Goal: Task Accomplishment & Management: Use online tool/utility

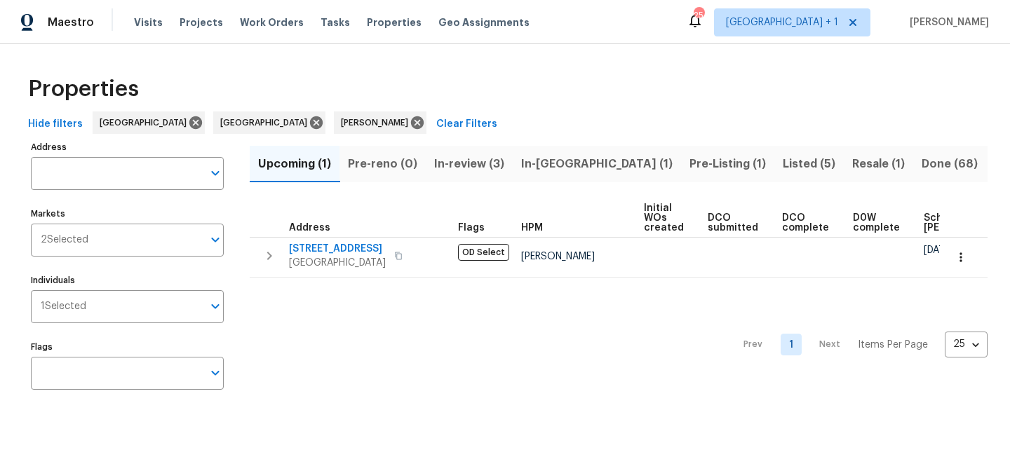
click at [556, 168] on span "In-reno (1)" at bounding box center [596, 164] width 151 height 20
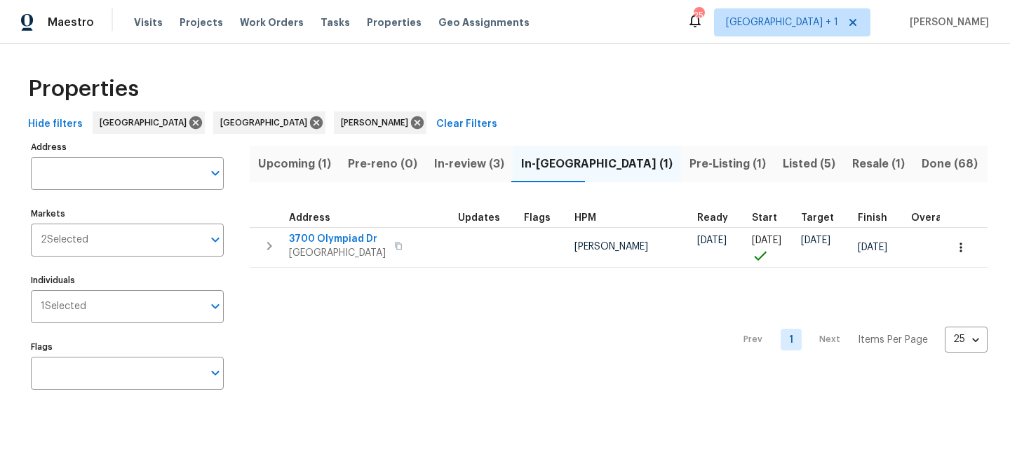
click at [527, 338] on div "Prev 1 Next Items Per Page 25 25 ​" at bounding box center [619, 336] width 738 height 136
click at [852, 168] on span "Resale (1)" at bounding box center [878, 164] width 53 height 20
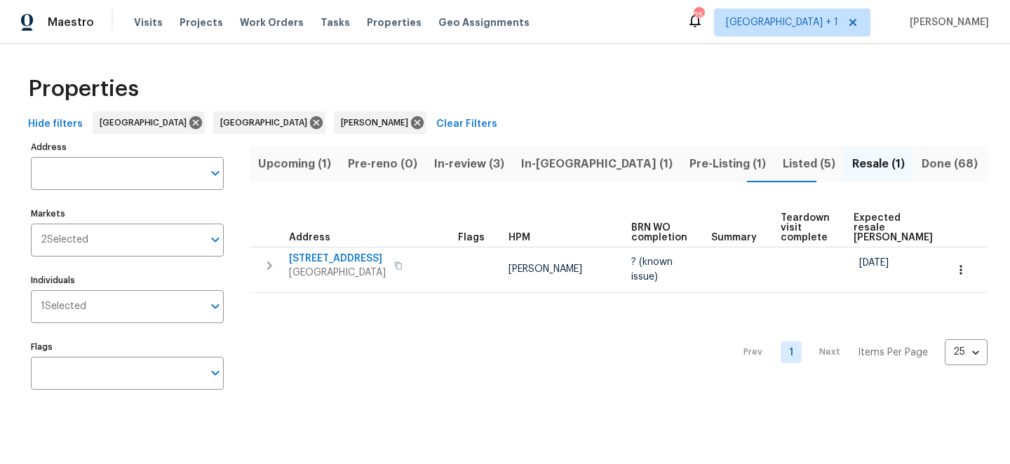
click at [423, 344] on div "Prev 1 Next Items Per Page 25 25 ​" at bounding box center [619, 348] width 738 height 111
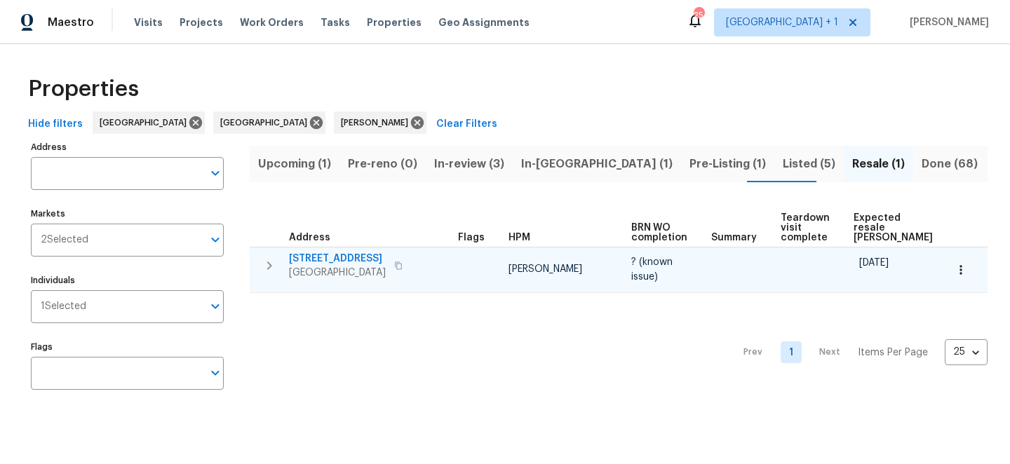
click at [402, 266] on icon "button" at bounding box center [398, 266] width 7 height 8
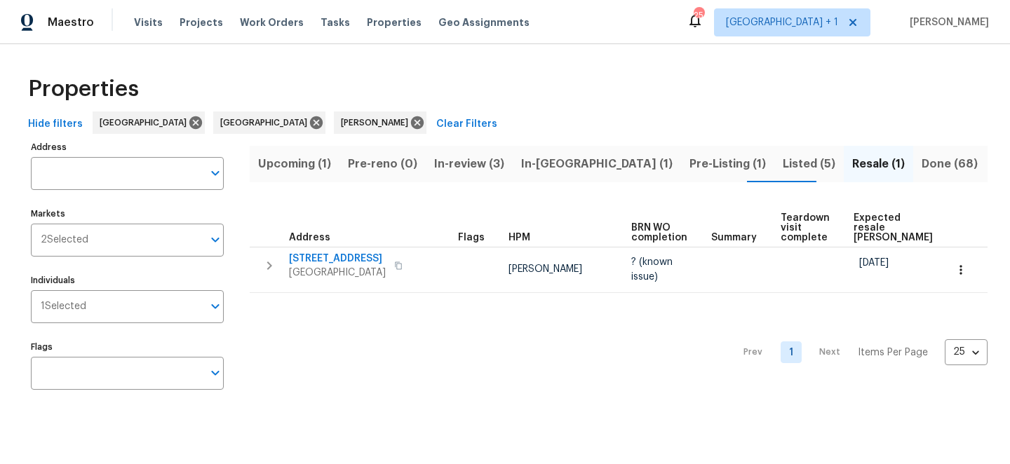
click at [545, 168] on span "In-reno (1)" at bounding box center [596, 164] width 151 height 20
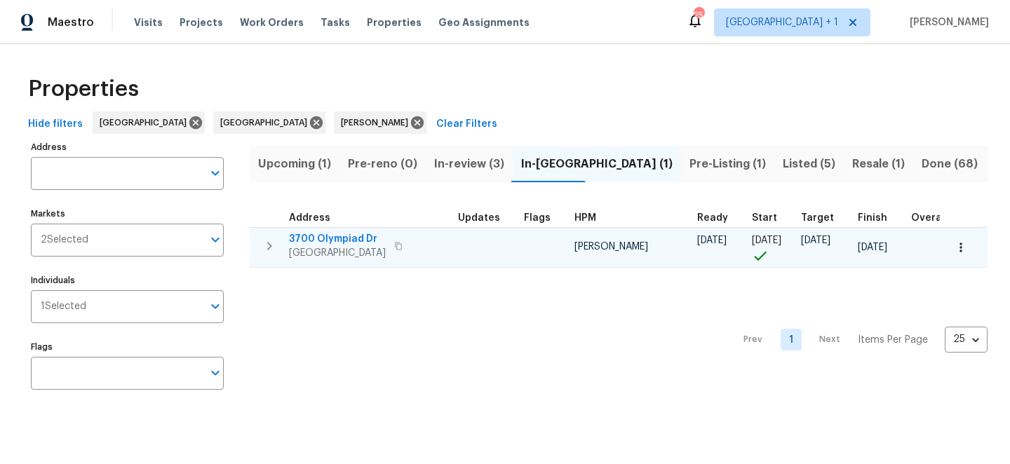
click at [329, 242] on span "3700 Olympiad Dr" at bounding box center [337, 239] width 97 height 14
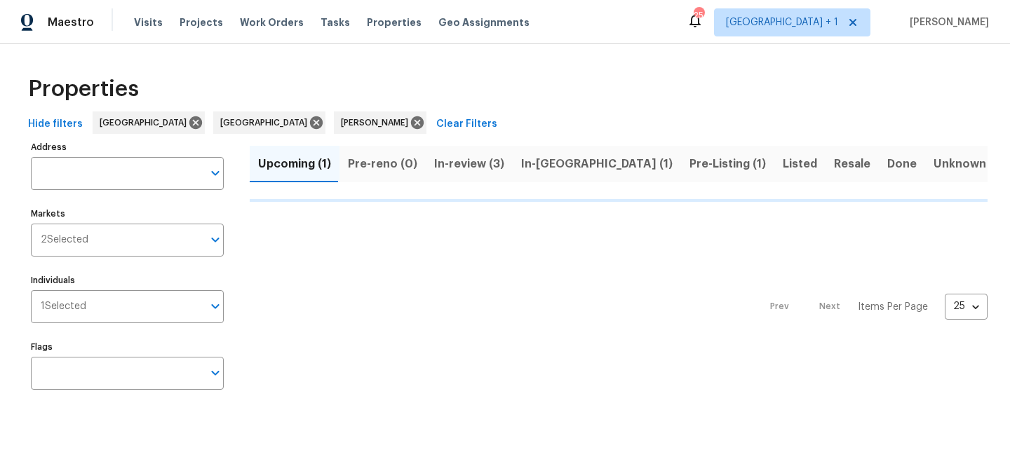
click at [689, 163] on span "Pre-Listing (1)" at bounding box center [727, 164] width 76 height 20
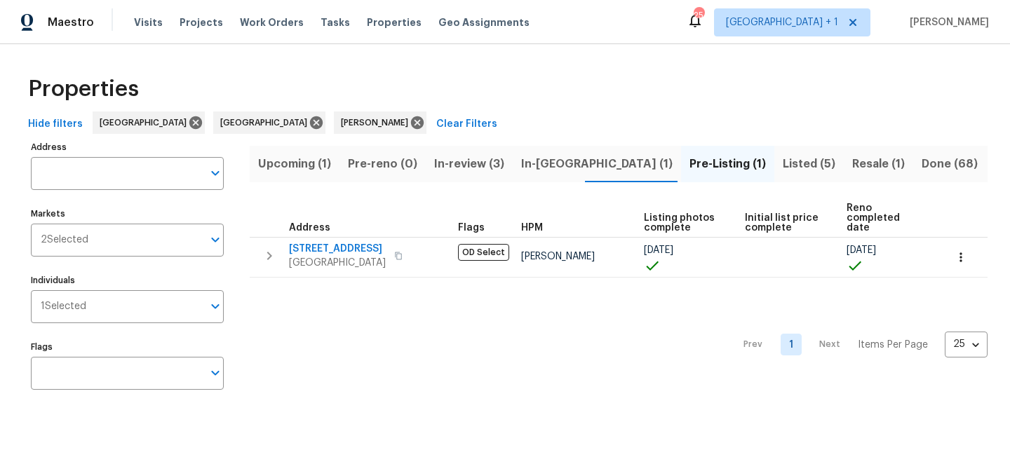
click at [852, 166] on span "Resale (1)" at bounding box center [878, 164] width 53 height 20
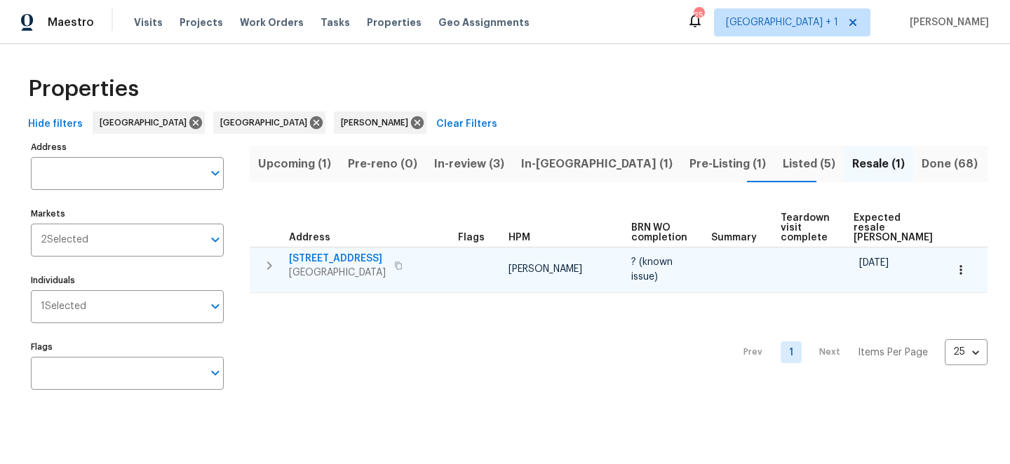
click at [318, 258] on span "12515 Cedar Ave" at bounding box center [337, 259] width 97 height 14
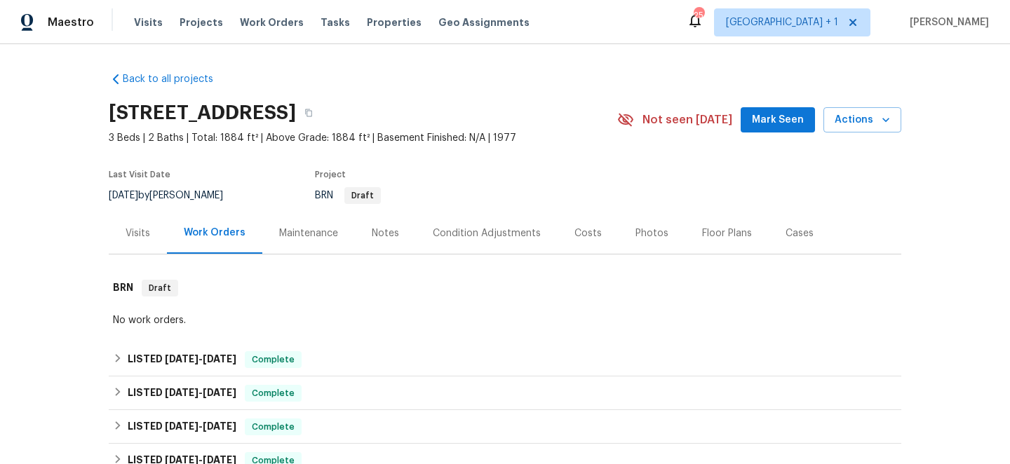
click at [137, 321] on div "No work orders." at bounding box center [505, 320] width 784 height 14
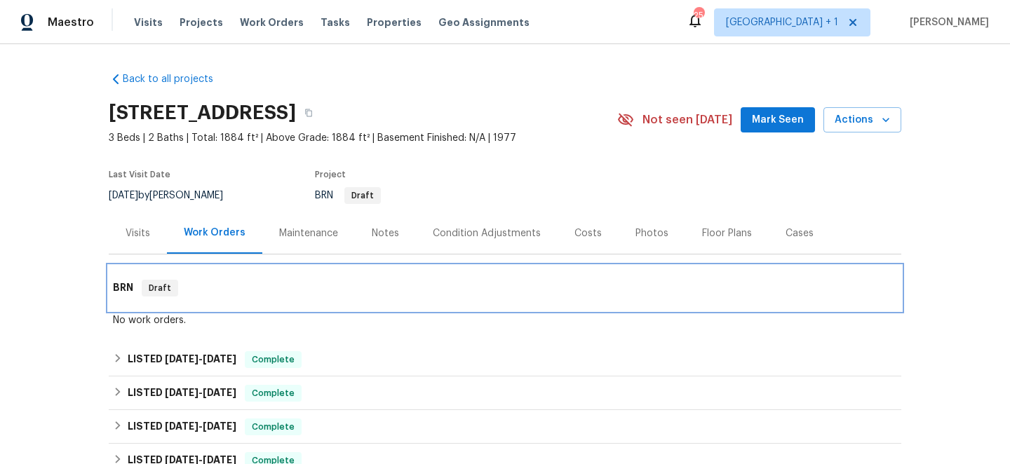
click at [121, 292] on h6 "BRN" at bounding box center [123, 288] width 20 height 17
click at [116, 290] on h6 "BRN" at bounding box center [123, 288] width 20 height 17
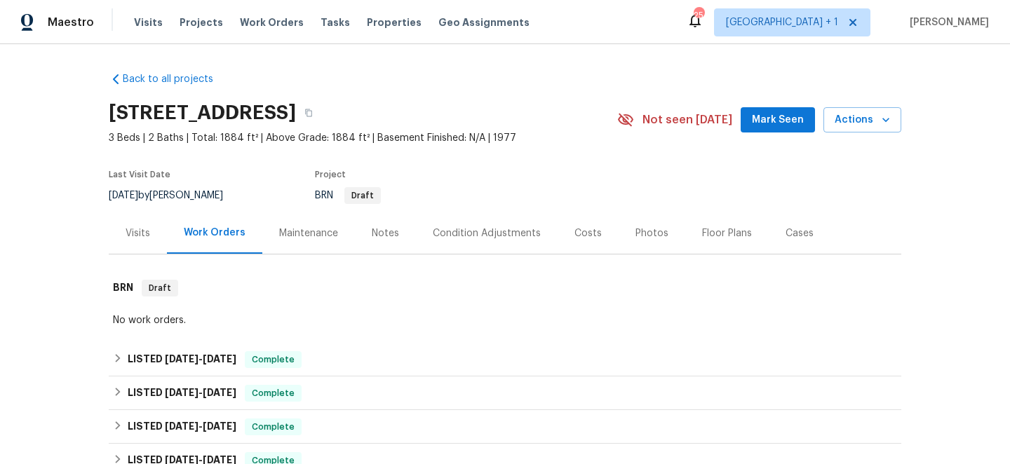
click at [374, 234] on div "Notes" at bounding box center [385, 233] width 27 height 14
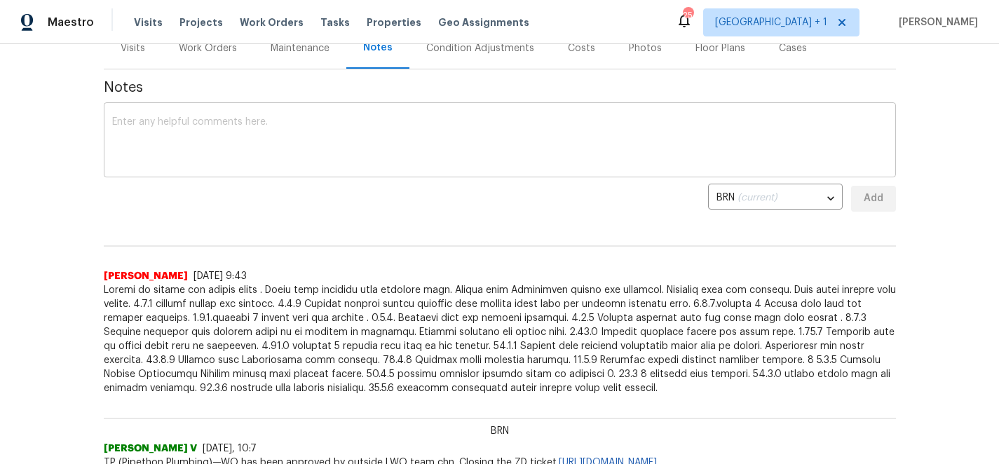
scroll to position [186, 0]
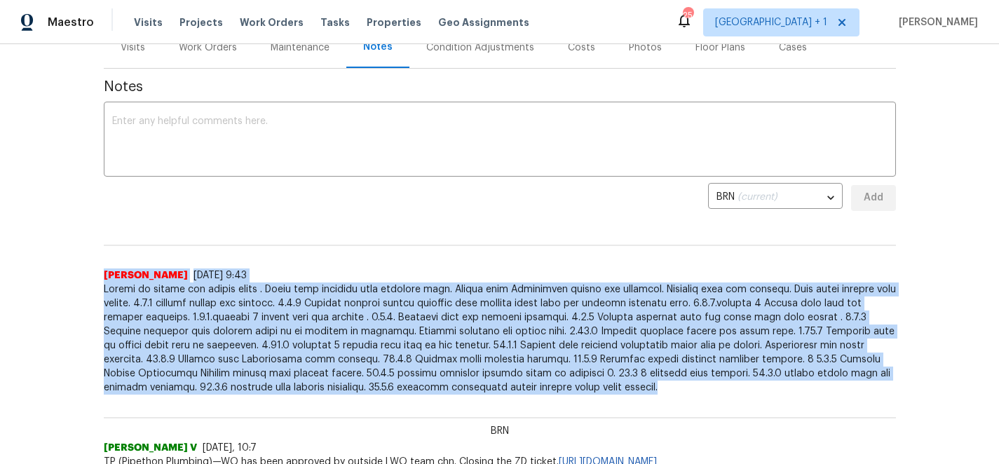
drag, startPoint x: 99, startPoint y: 275, endPoint x: 582, endPoint y: 385, distance: 495.4
click at [583, 386] on div "Aimee Frayre 9/16/25, 9:43" at bounding box center [500, 332] width 792 height 126
copy div "Aimee Frayre 9/16/25, 9:43 Seller to repair the listed items . Entry door repla…"
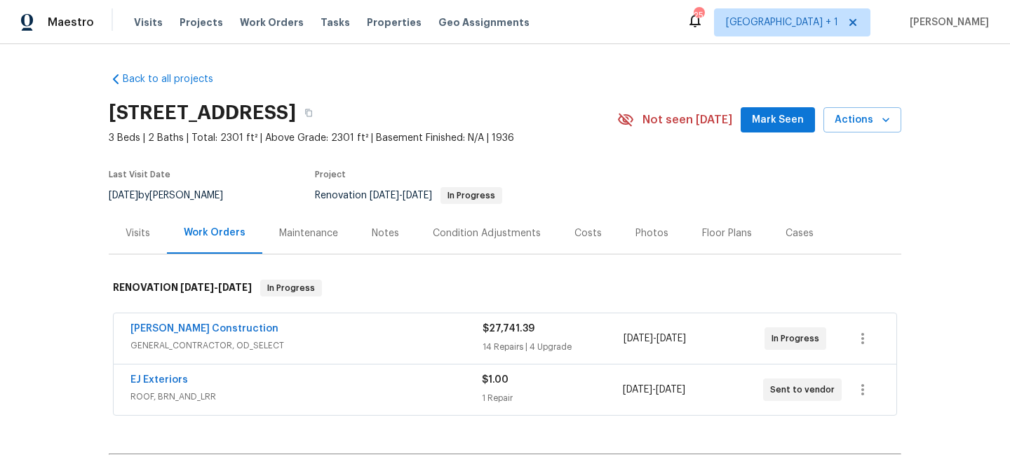
click at [285, 328] on div "Navarro Construction" at bounding box center [306, 330] width 352 height 17
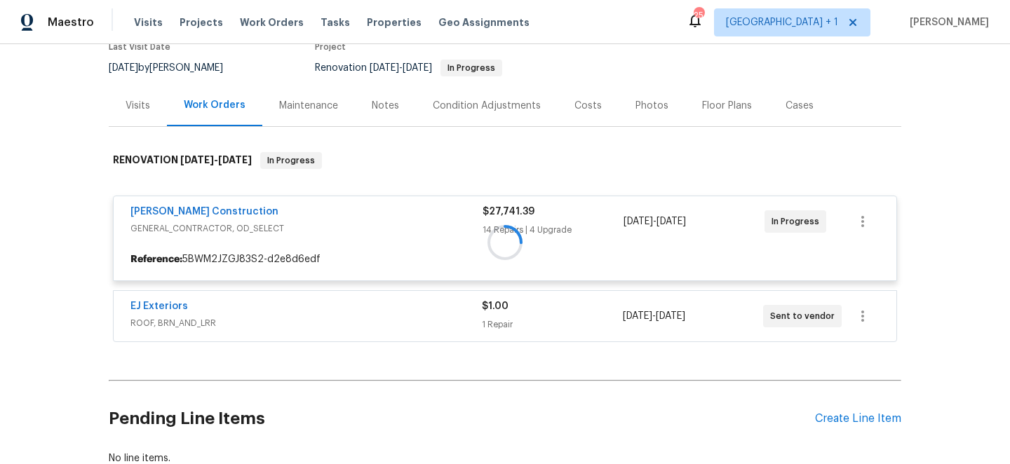
scroll to position [235, 0]
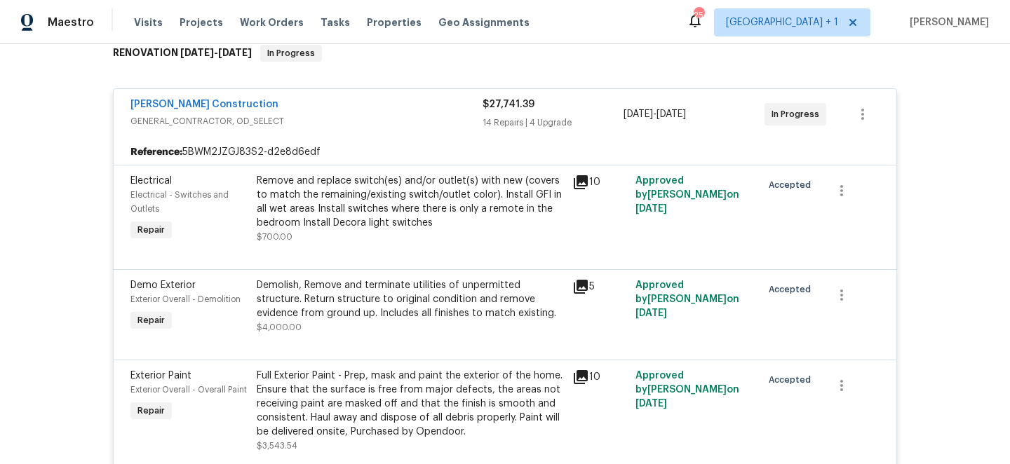
click at [548, 127] on div "14 Repairs | 4 Upgrade" at bounding box center [552, 123] width 141 height 14
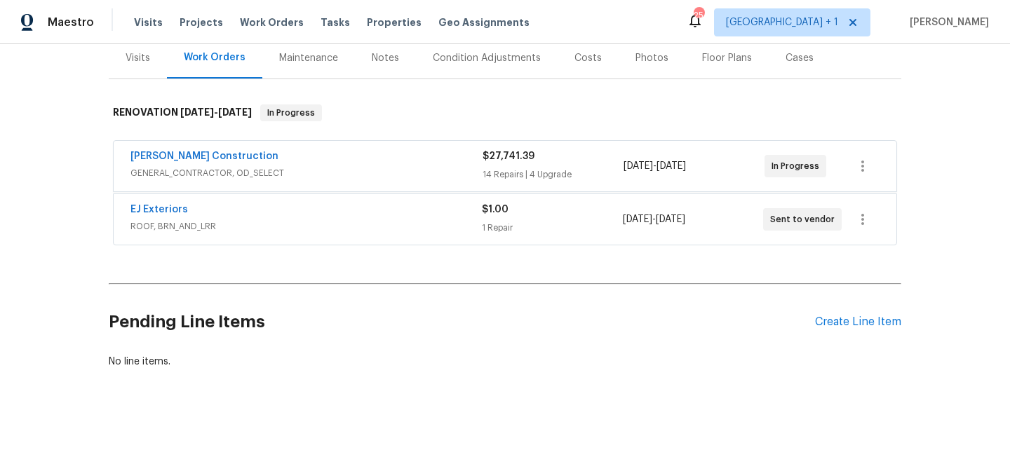
scroll to position [181, 0]
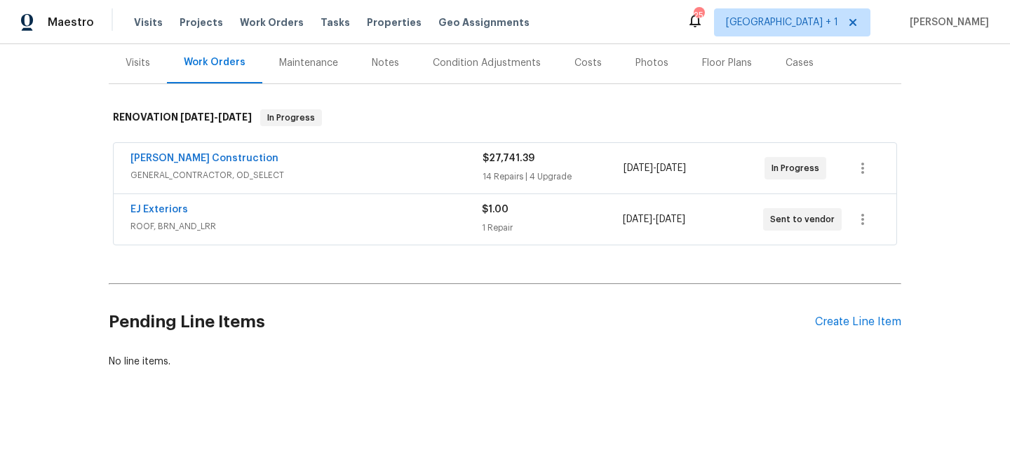
click at [548, 158] on div "$27,741.39 14 Repairs | 4 Upgrade" at bounding box center [552, 168] width 141 height 34
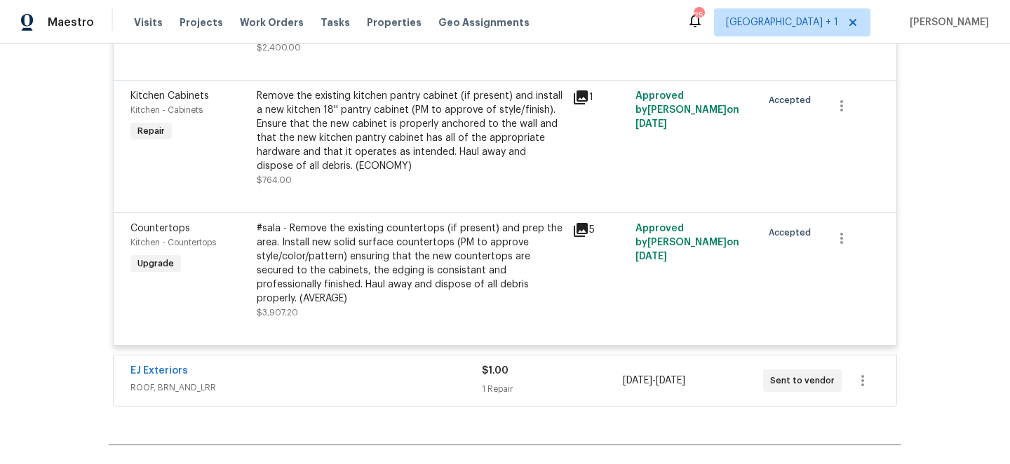
scroll to position [2018, 0]
click at [392, 245] on div "#sala - Remove the existing countertops (if present) and prep the area. Install…" at bounding box center [410, 265] width 307 height 84
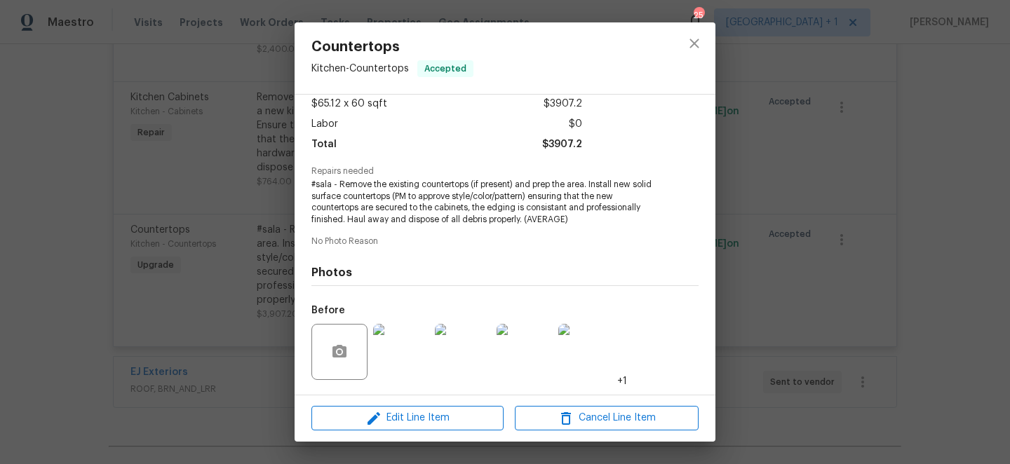
scroll to position [78, 0]
click at [417, 423] on span "Edit Line Item" at bounding box center [407, 418] width 184 height 18
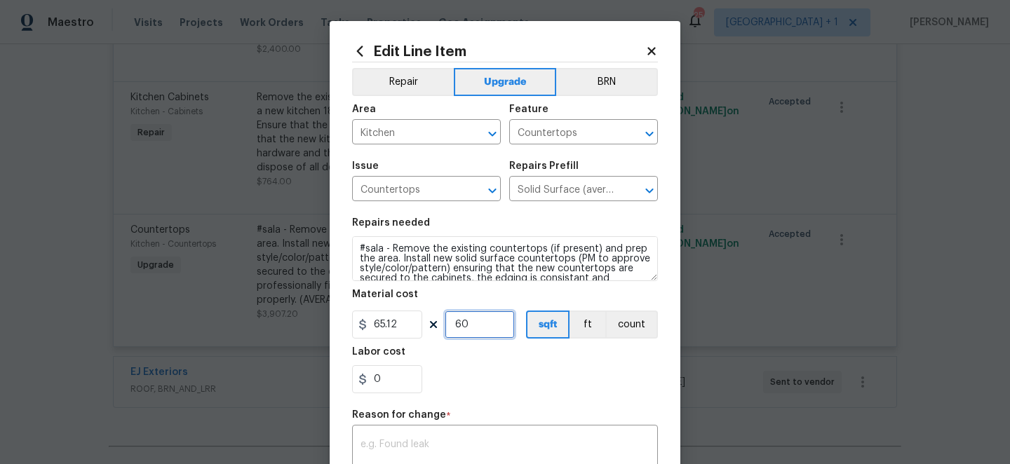
click at [473, 326] on input "60" at bounding box center [479, 325] width 70 height 28
drag, startPoint x: 475, startPoint y: 326, endPoint x: 445, endPoint y: 324, distance: 29.5
click at [445, 324] on input "60" at bounding box center [479, 325] width 70 height 28
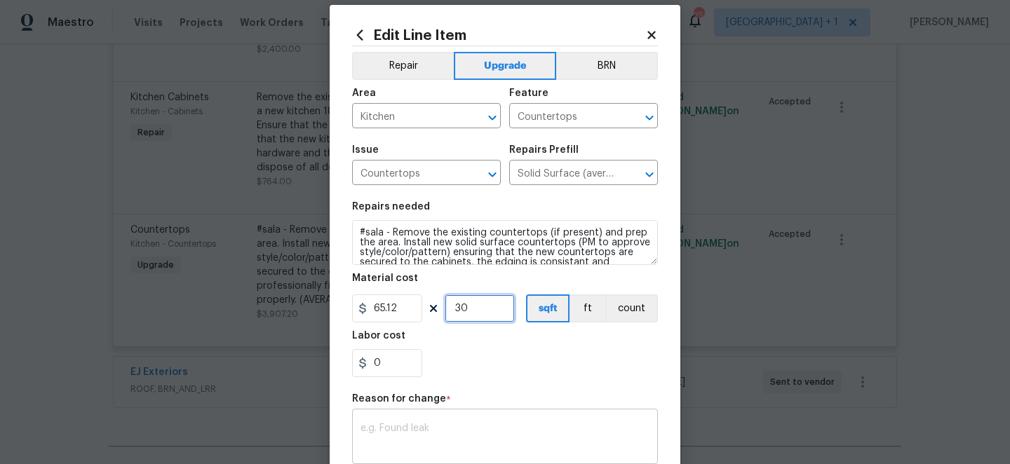
scroll to position [19, 0]
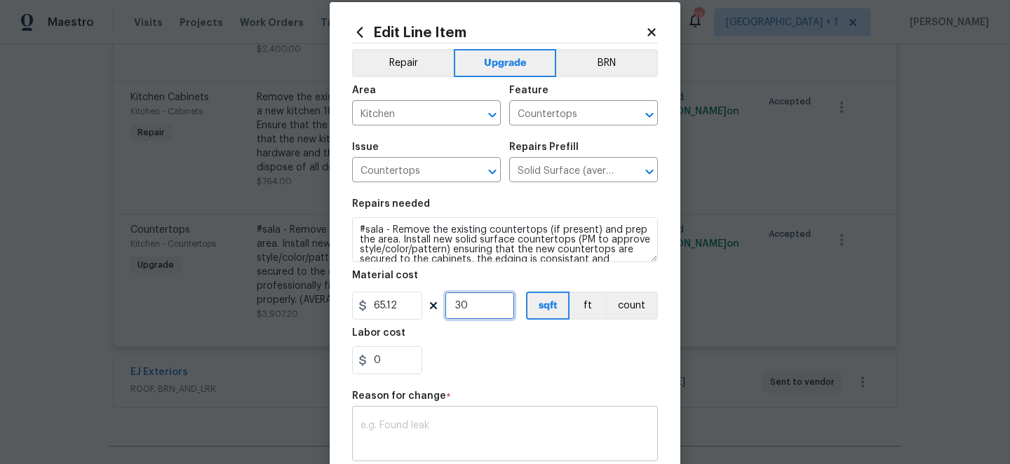
type input "30"
click at [379, 424] on textarea at bounding box center [504, 435] width 289 height 29
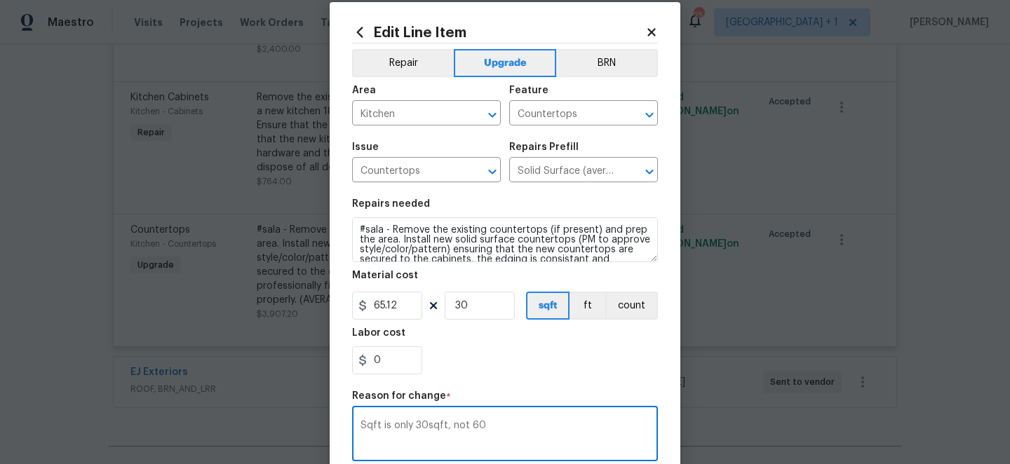
type textarea "Sqft is only 30sqft, not 60"
click at [595, 360] on div "0" at bounding box center [505, 360] width 306 height 28
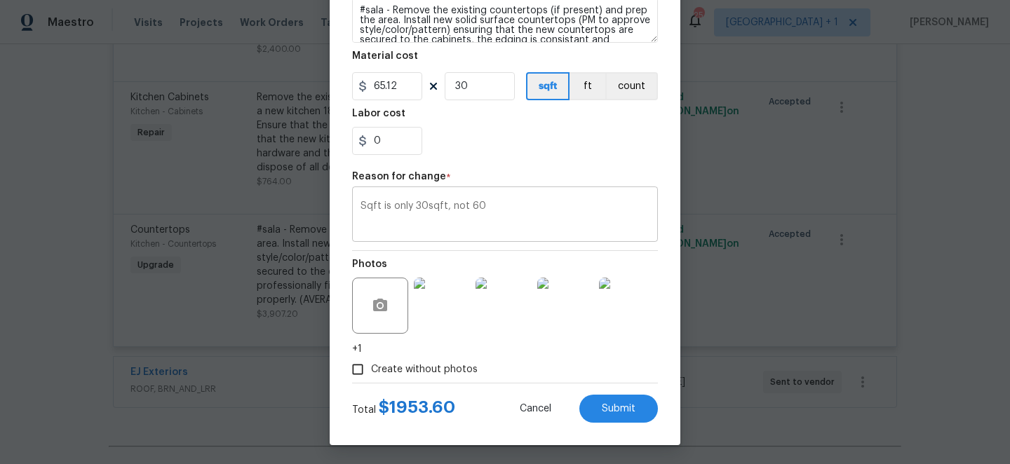
scroll to position [241, 0]
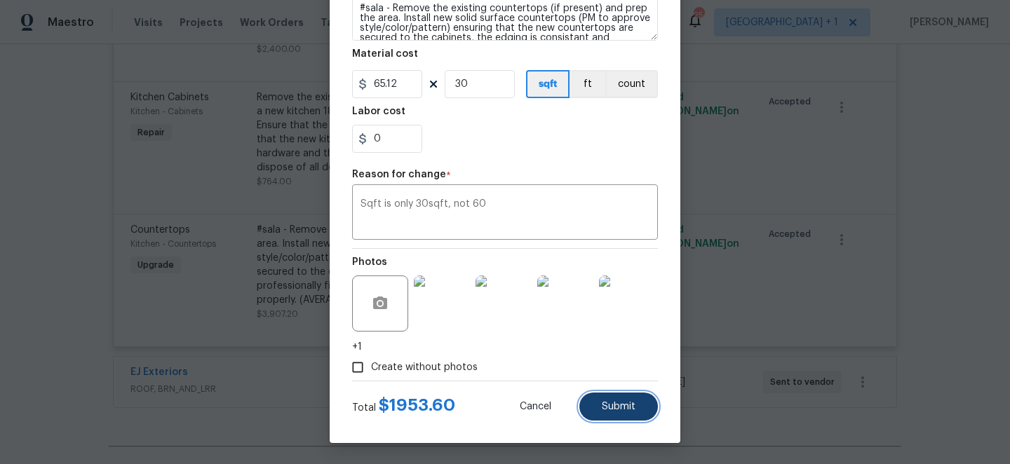
click at [618, 409] on span "Submit" at bounding box center [619, 407] width 34 height 11
type input "60"
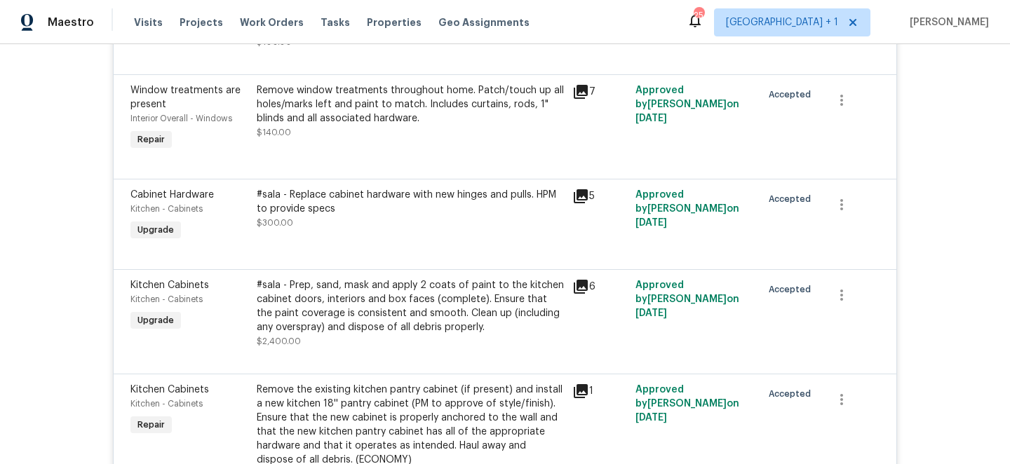
scroll to position [1920, 0]
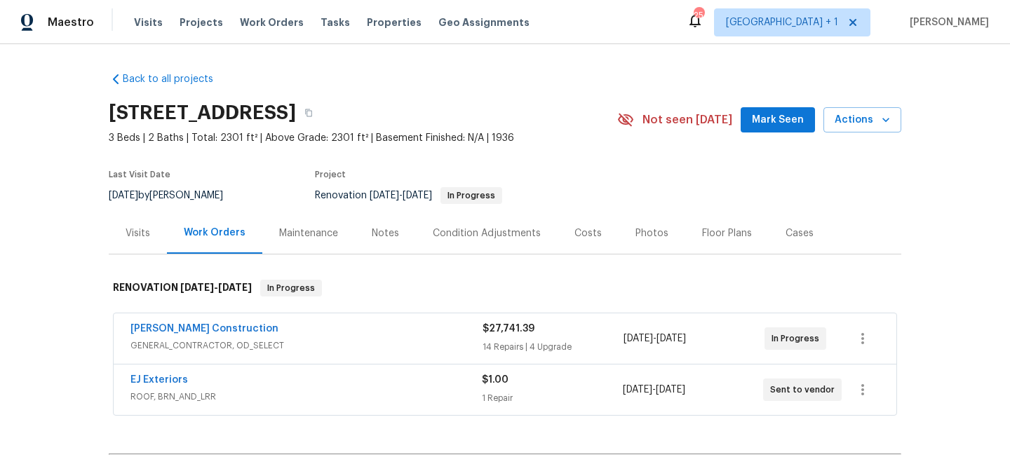
click at [292, 333] on div "[PERSON_NAME] Construction" at bounding box center [306, 330] width 352 height 17
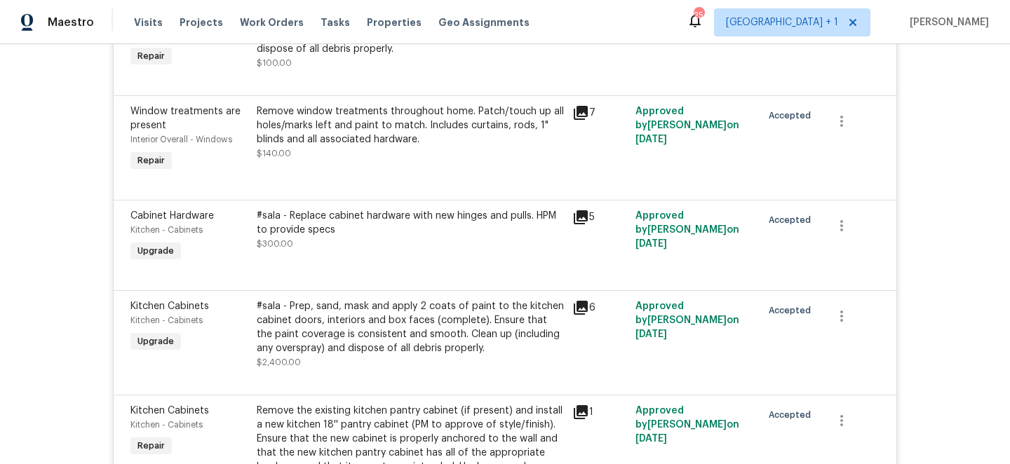
scroll to position [1959, 0]
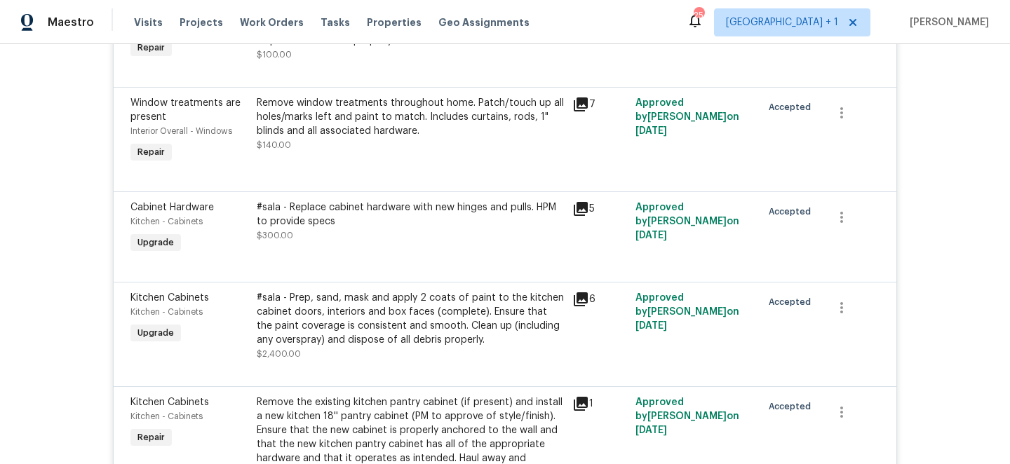
click at [369, 295] on div "#sala - Prep, sand, mask and apply 2 coats of paint to the kitchen cabinet door…" at bounding box center [410, 319] width 307 height 56
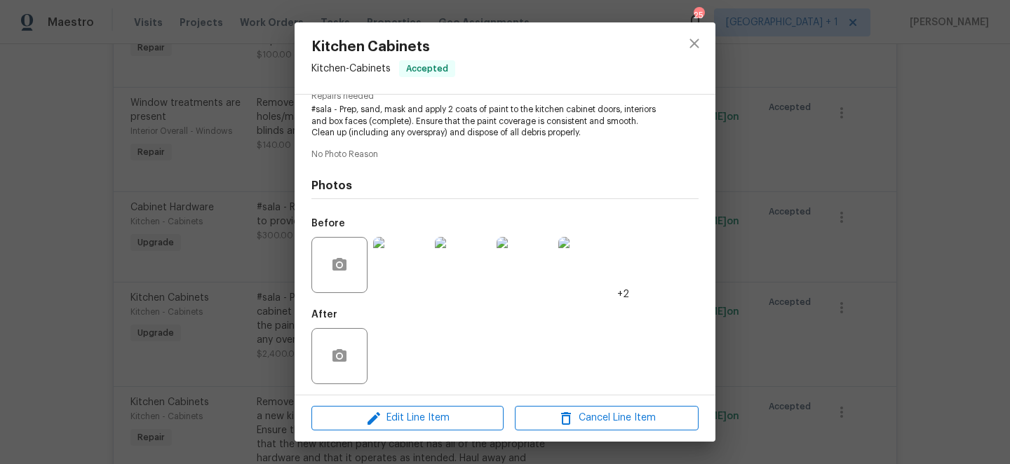
scroll to position [158, 0]
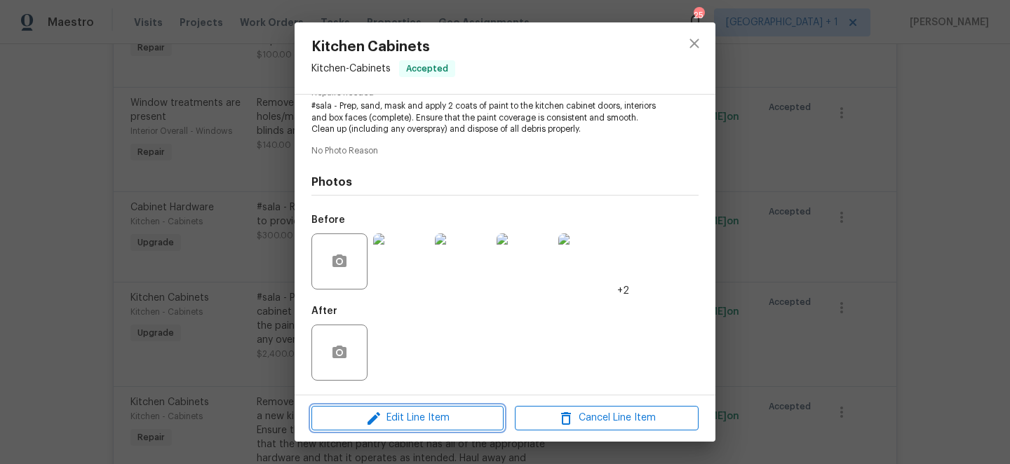
click at [424, 423] on span "Edit Line Item" at bounding box center [407, 418] width 184 height 18
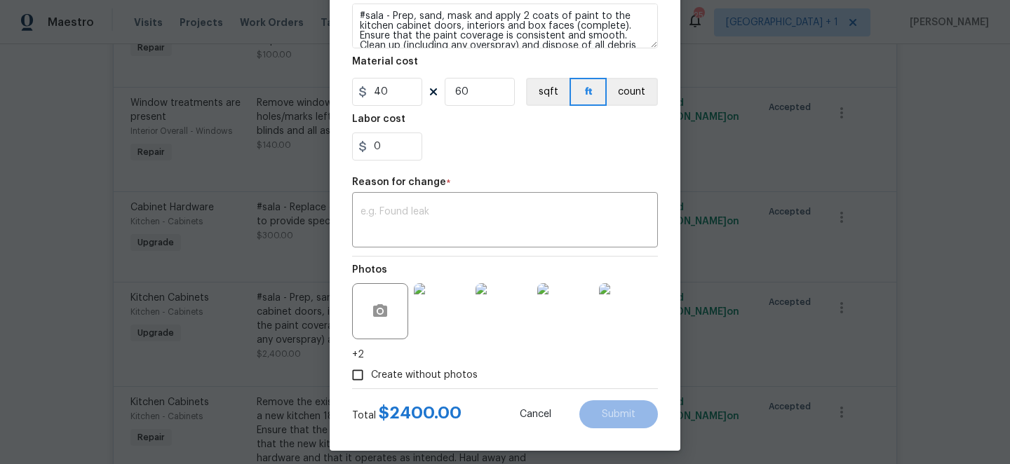
scroll to position [241, 0]
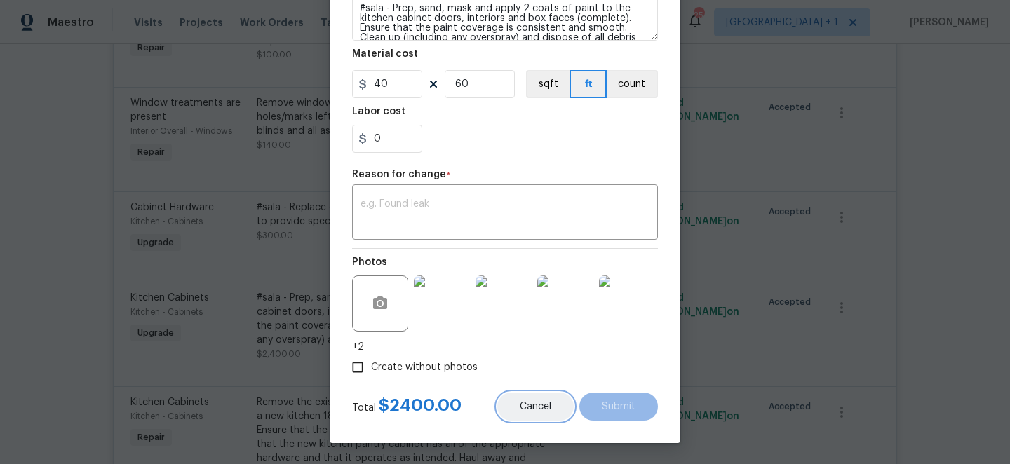
click at [537, 409] on span "Cancel" at bounding box center [536, 407] width 32 height 11
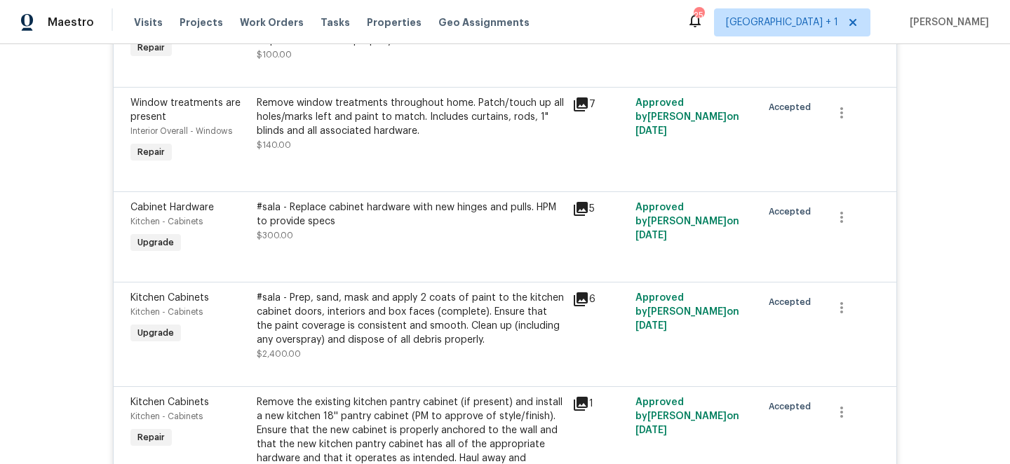
scroll to position [0, 0]
click at [945, 270] on div "Back to all projects [STREET_ADDRESS] 3 Beds | 2 Baths | Total: 2301 ft² | Abov…" at bounding box center [505, 254] width 1010 height 420
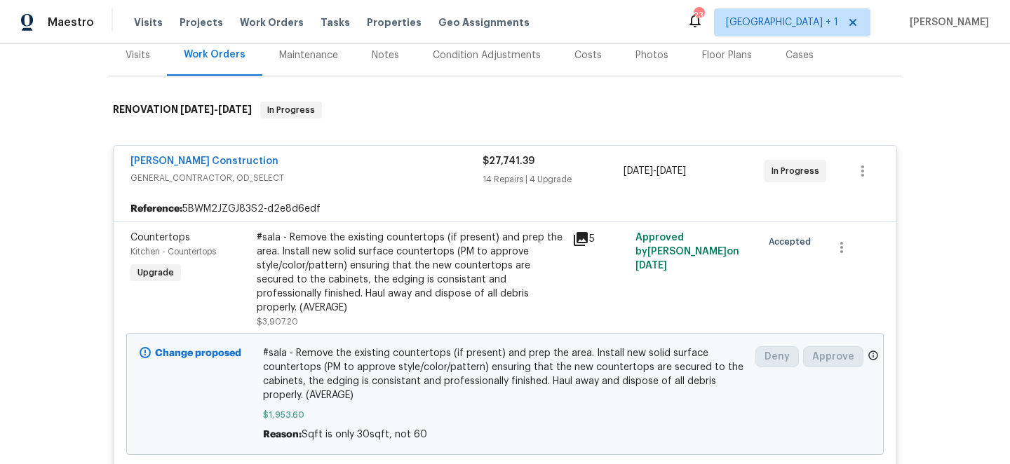
scroll to position [180, 0]
